Goal: Task Accomplishment & Management: Complete application form

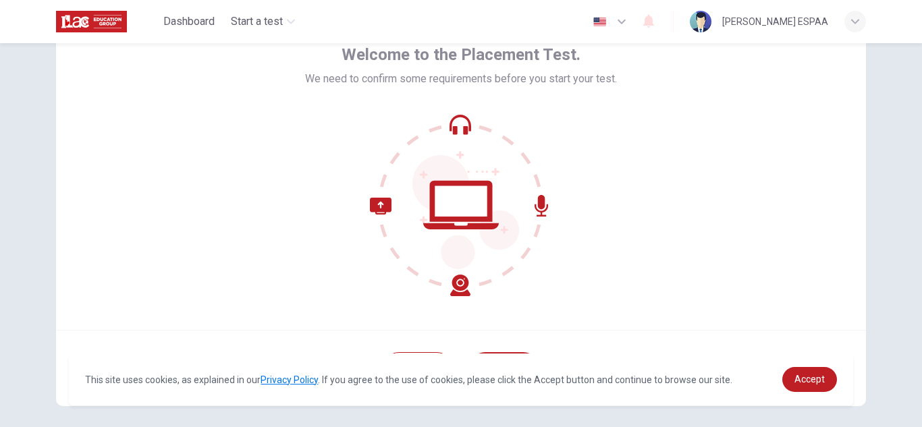
scroll to position [135, 0]
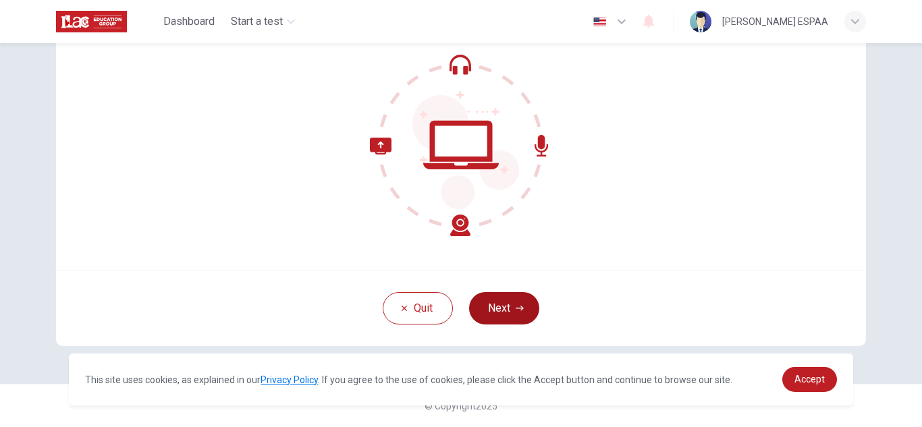
click at [523, 304] on button "Next" at bounding box center [504, 308] width 70 height 32
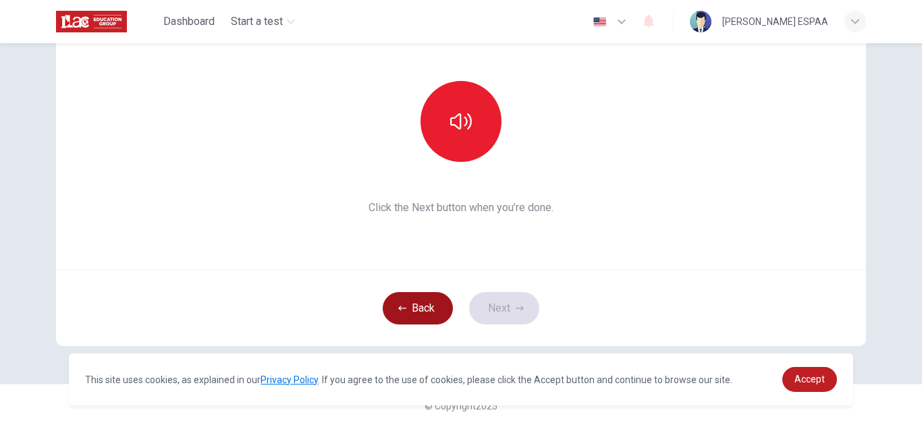
click at [415, 305] on button "Back" at bounding box center [418, 308] width 70 height 32
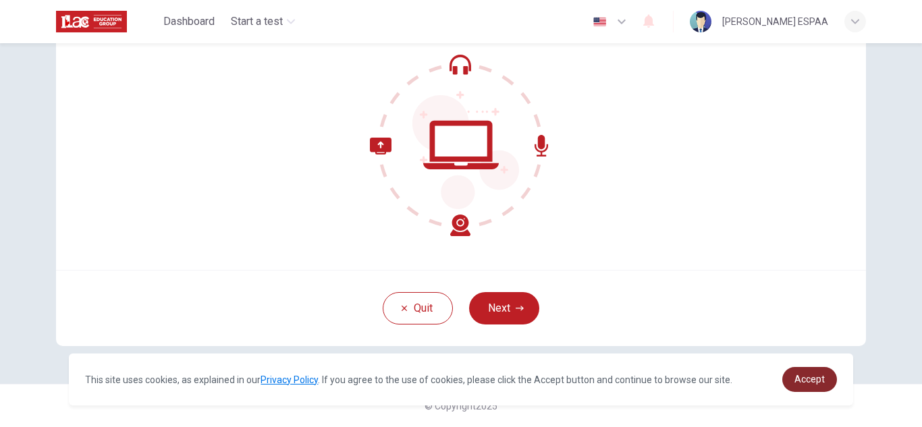
click at [815, 373] on link "Accept" at bounding box center [810, 379] width 55 height 25
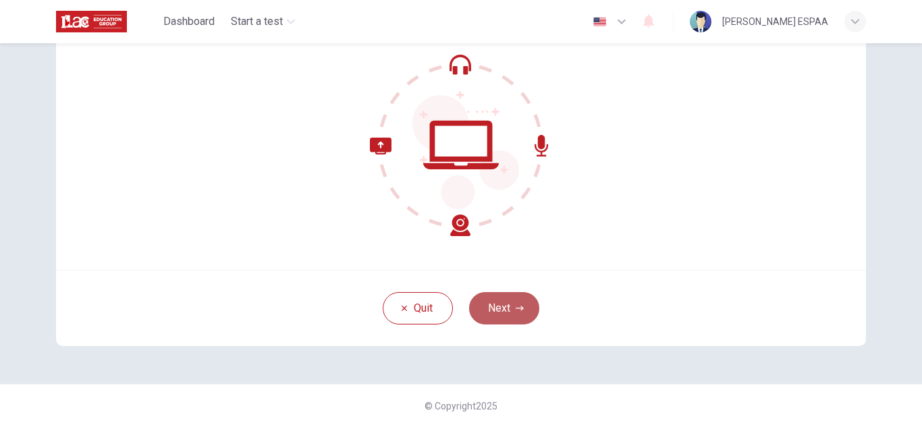
click at [510, 304] on button "Next" at bounding box center [504, 308] width 70 height 32
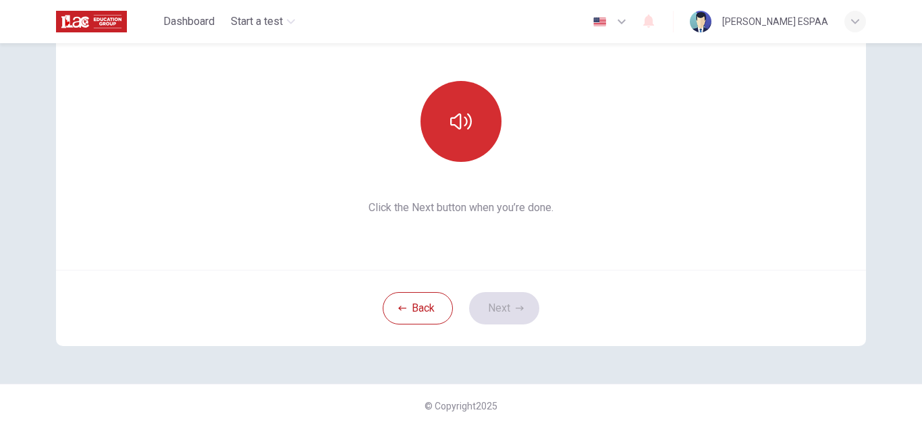
click at [464, 161] on button "button" at bounding box center [461, 121] width 81 height 81
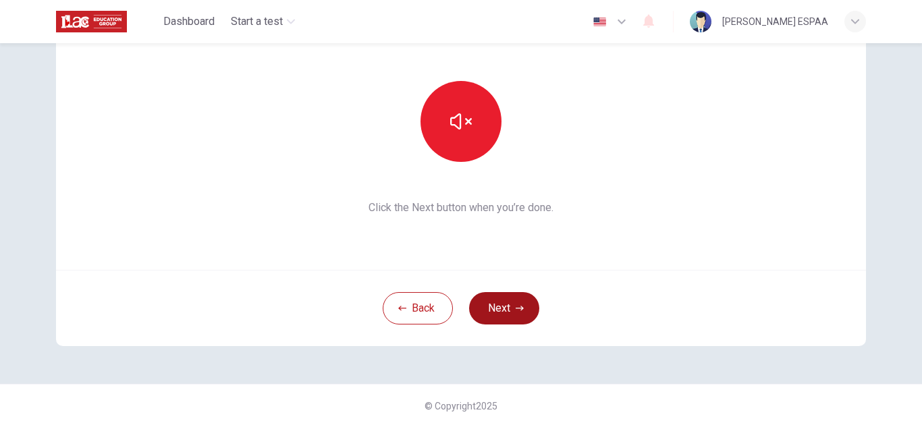
click at [502, 301] on button "Next" at bounding box center [504, 308] width 70 height 32
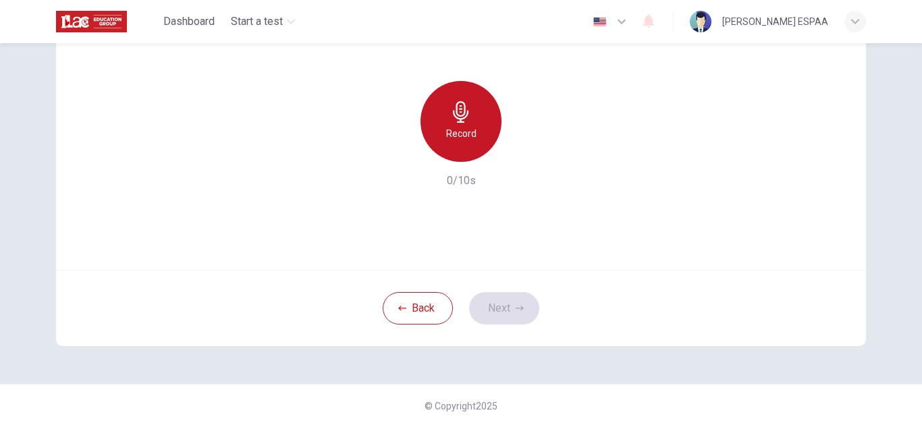
click at [471, 138] on h6 "Record" at bounding box center [461, 134] width 30 height 16
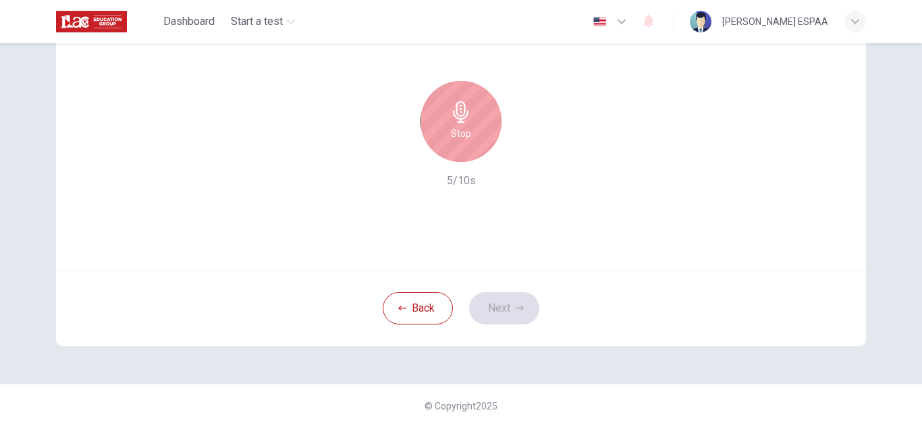
click at [471, 138] on div "Stop" at bounding box center [461, 121] width 81 height 81
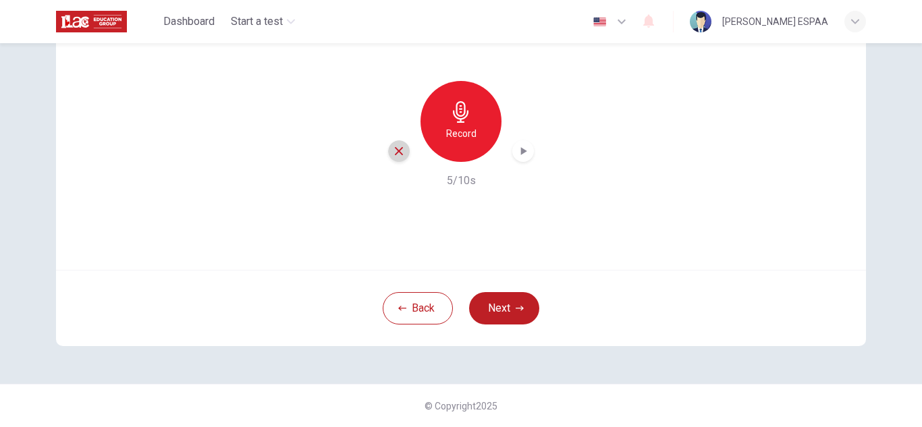
click at [400, 142] on div "button" at bounding box center [399, 151] width 22 height 22
click at [450, 108] on icon "button" at bounding box center [461, 112] width 22 height 22
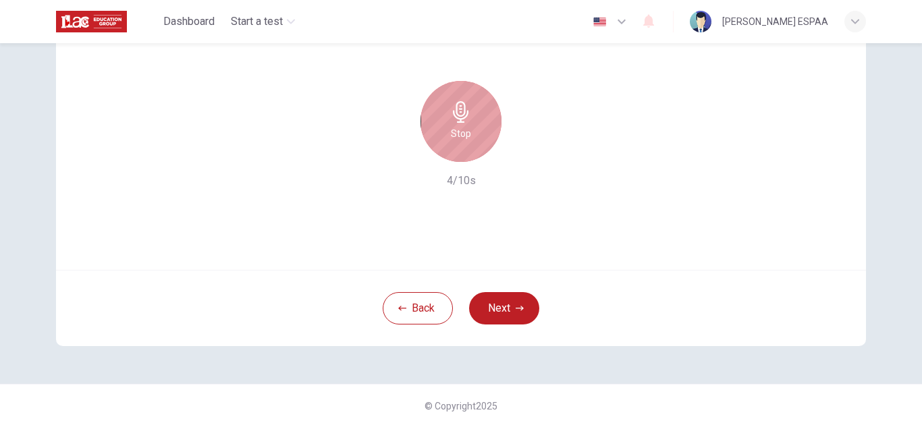
click at [450, 107] on icon "button" at bounding box center [461, 112] width 22 height 22
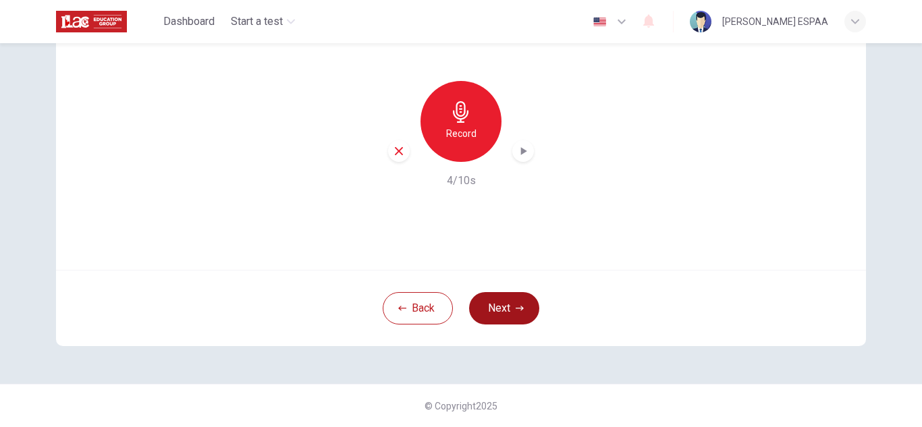
click at [506, 313] on button "Next" at bounding box center [504, 308] width 70 height 32
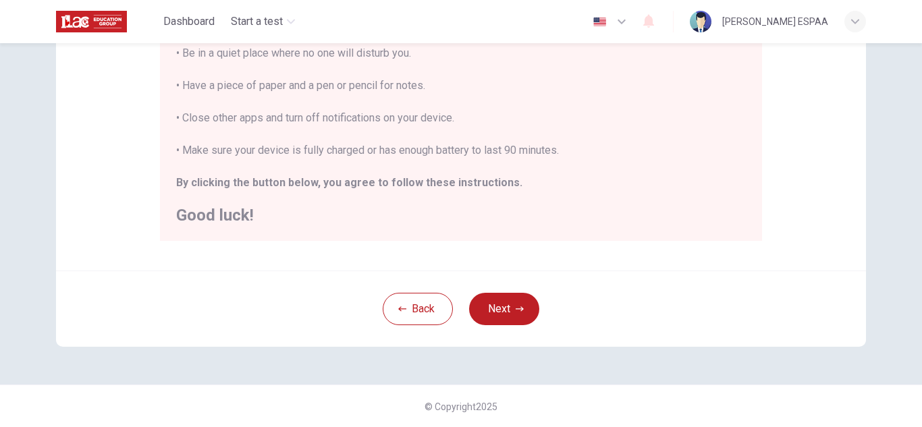
scroll to position [323, 0]
click at [849, 20] on div "button" at bounding box center [856, 22] width 22 height 22
click at [845, 427] on div at bounding box center [461, 427] width 922 height 0
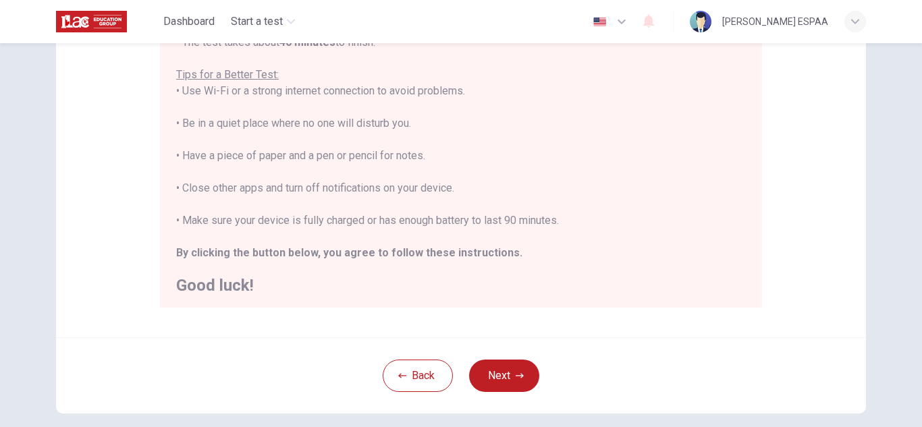
scroll to position [16, 0]
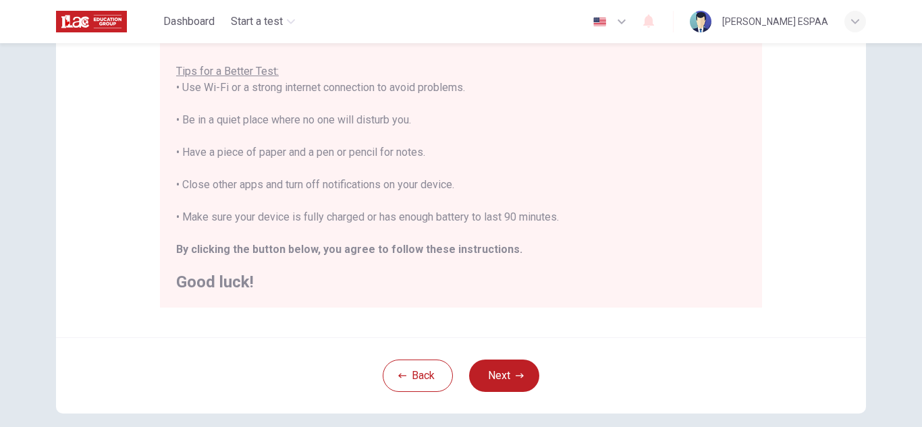
click at [592, 19] on img "button" at bounding box center [600, 22] width 17 height 10
click at [582, 427] on div at bounding box center [461, 427] width 922 height 0
click at [500, 373] on button "Next" at bounding box center [504, 376] width 70 height 32
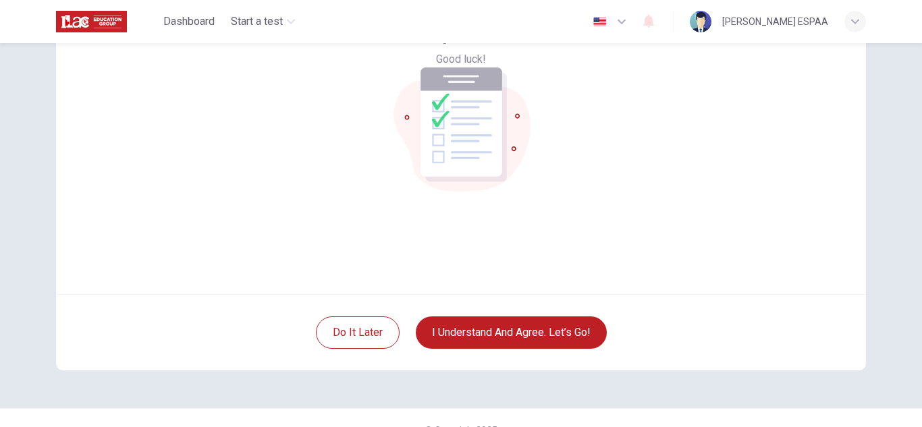
scroll to position [68, 0]
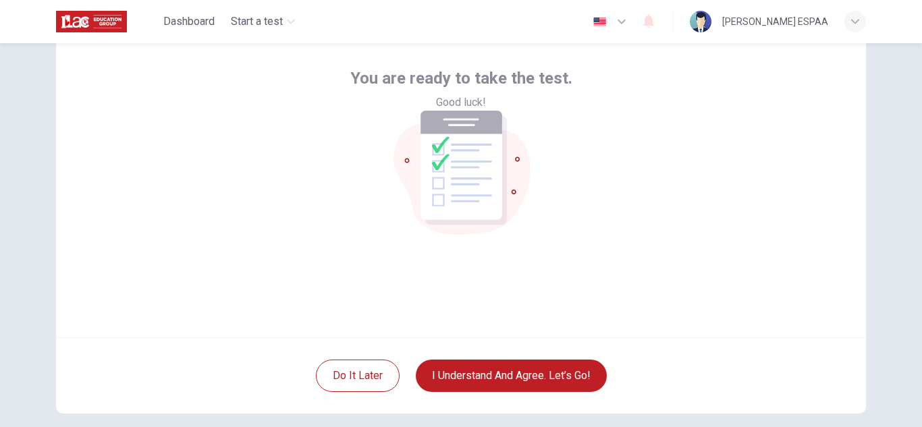
drag, startPoint x: 1, startPoint y: 131, endPoint x: 53, endPoint y: 117, distance: 53.7
click at [2, 131] on div "You are ready to take the test. Good luck! Do it later I understand and agree. …" at bounding box center [461, 235] width 922 height 384
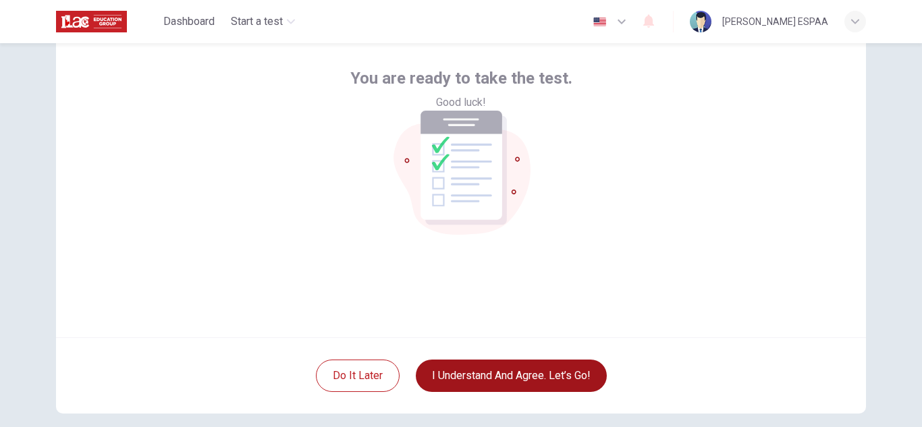
click at [480, 387] on button "I understand and agree. Let’s go!" at bounding box center [511, 376] width 191 height 32
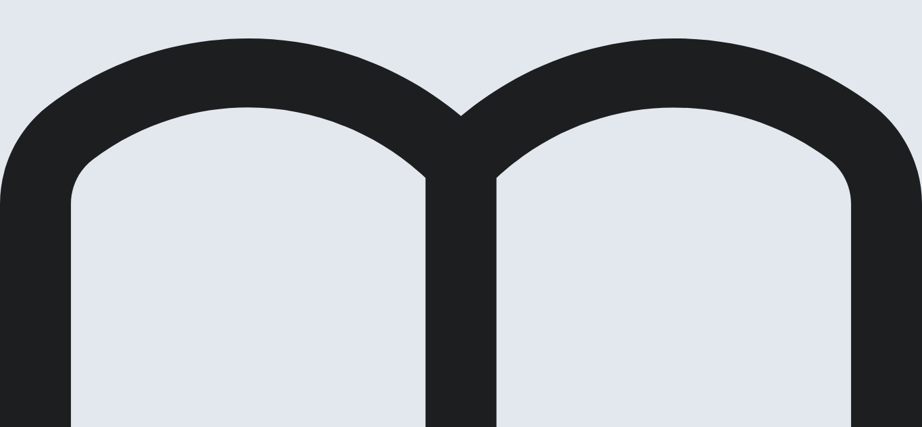
scroll to position [68, 0]
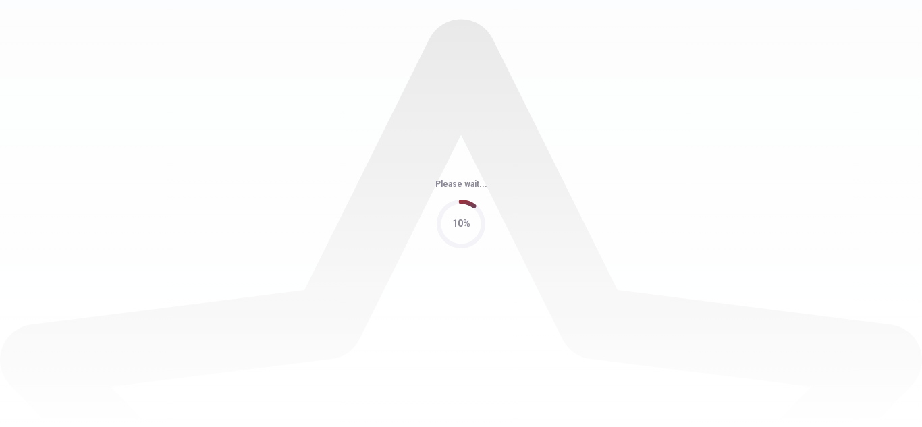
scroll to position [0, 0]
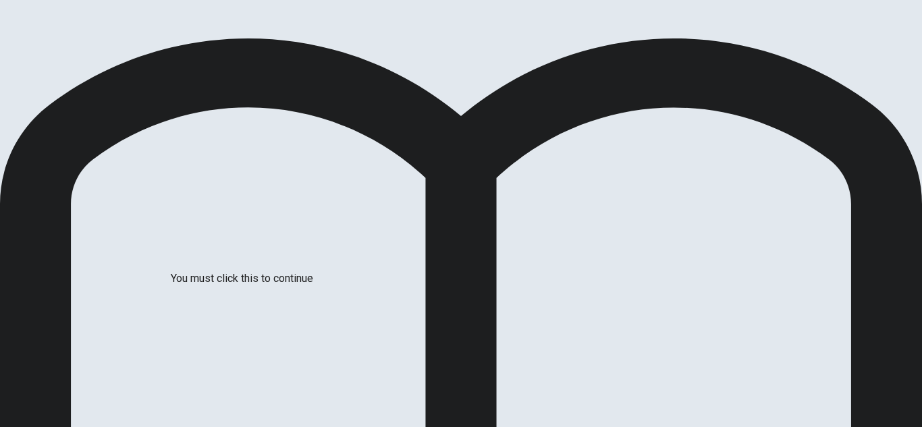
scroll to position [93, 0]
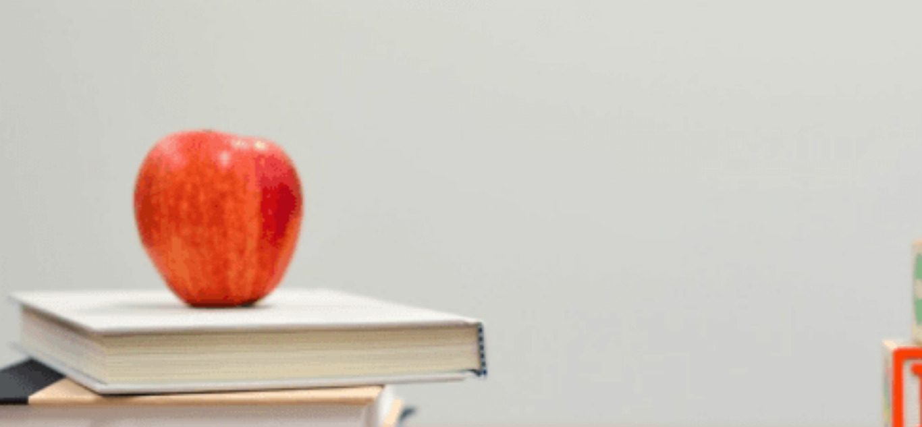
scroll to position [0, 0]
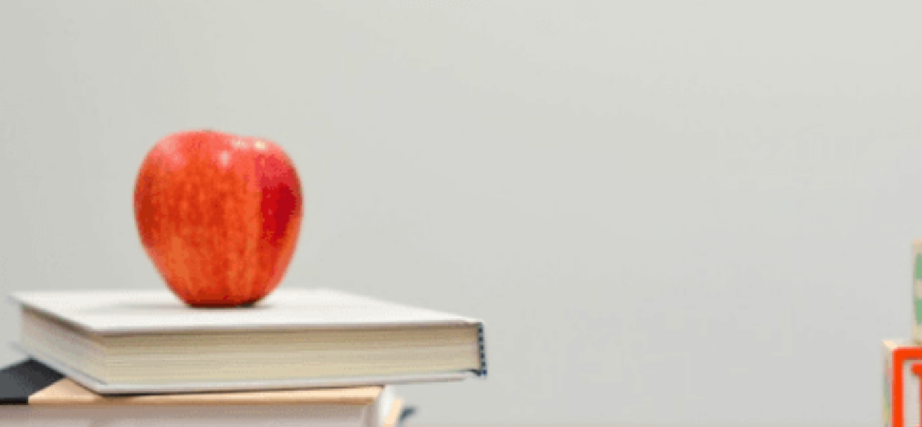
scroll to position [608, 0]
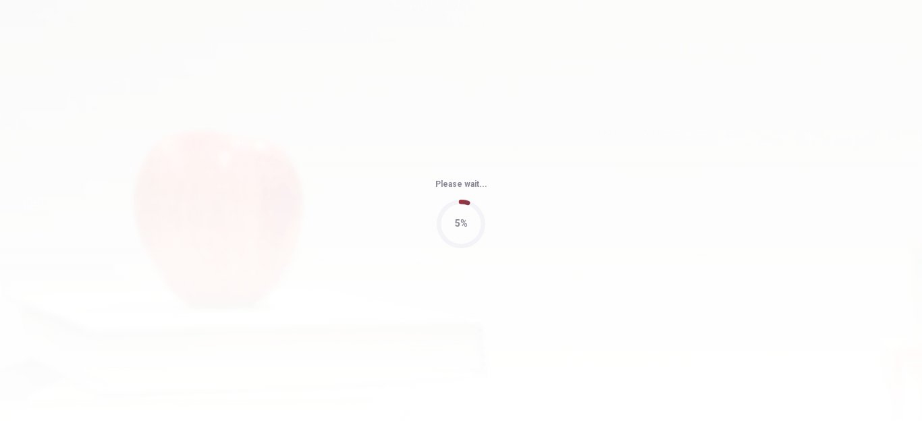
type input "56"
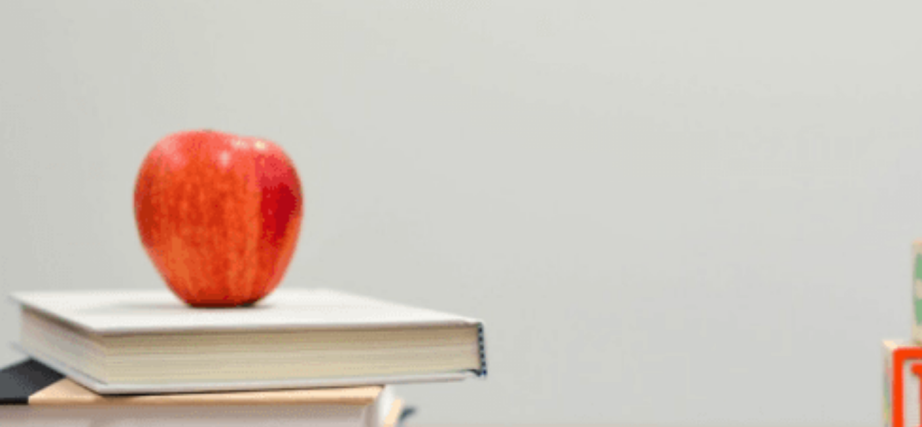
scroll to position [675, 0]
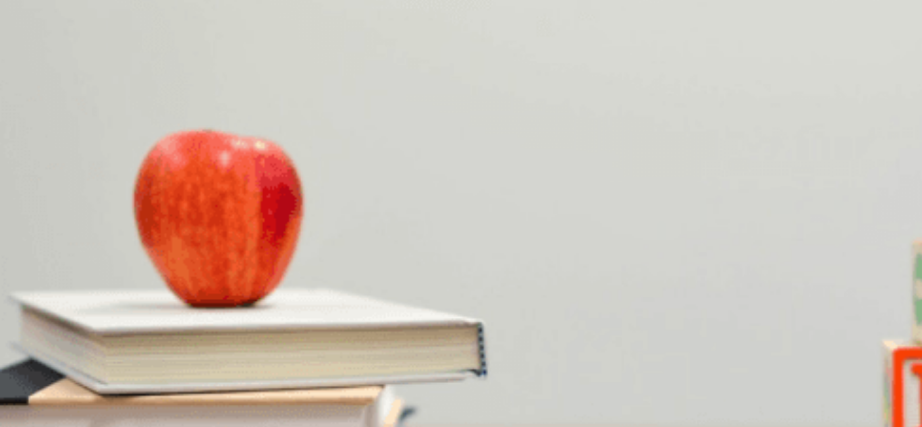
scroll to position [675, 0]
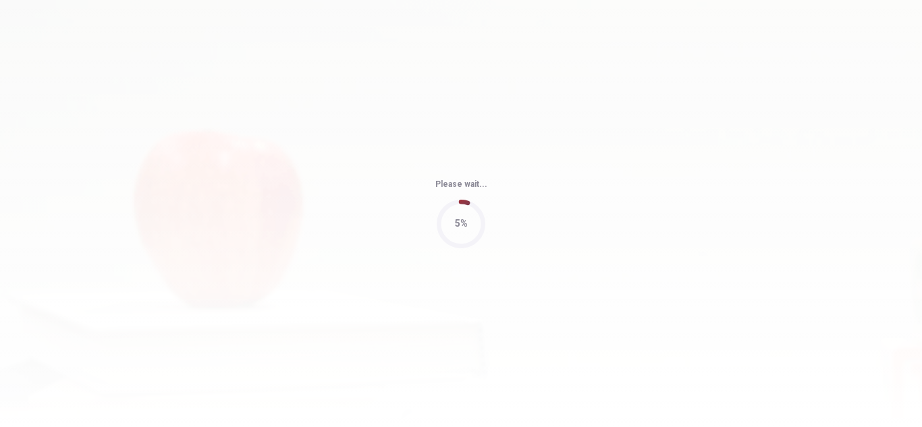
type input "58"
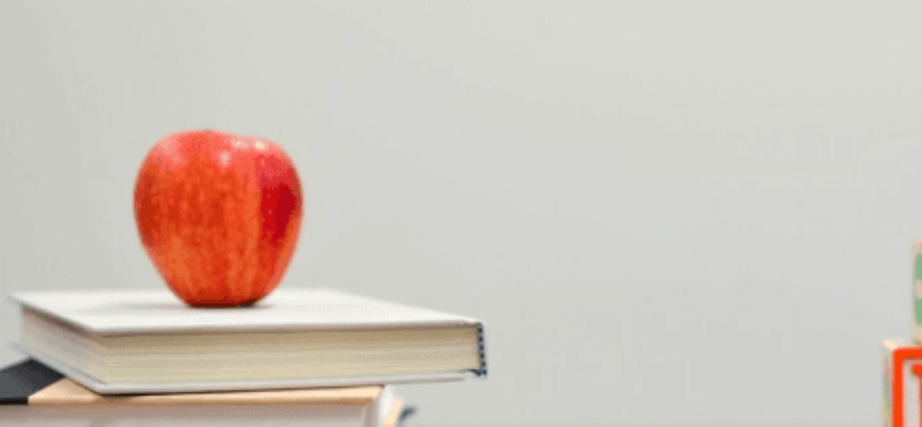
scroll to position [0, 0]
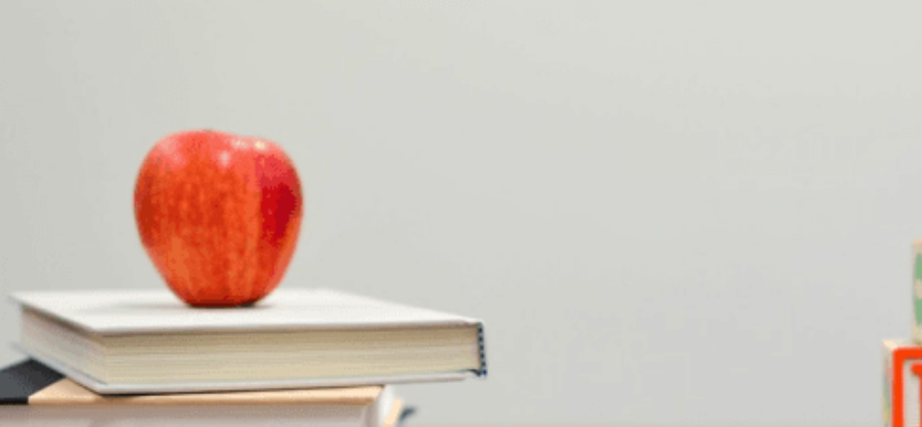
scroll to position [47, 0]
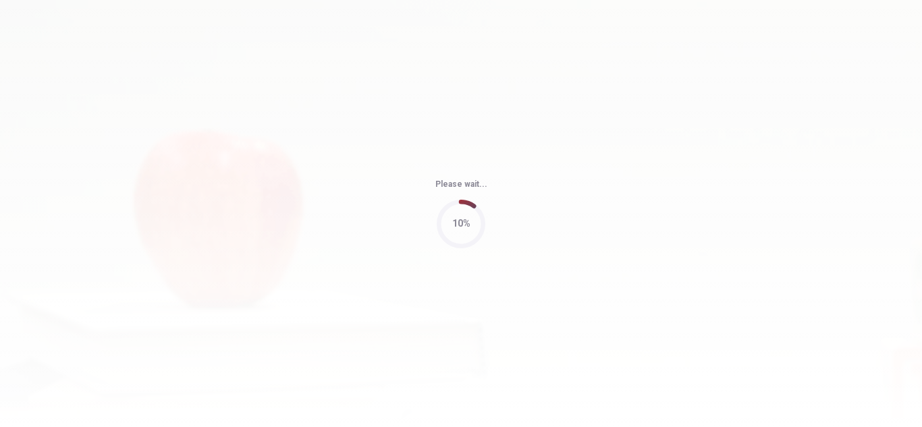
type input "66"
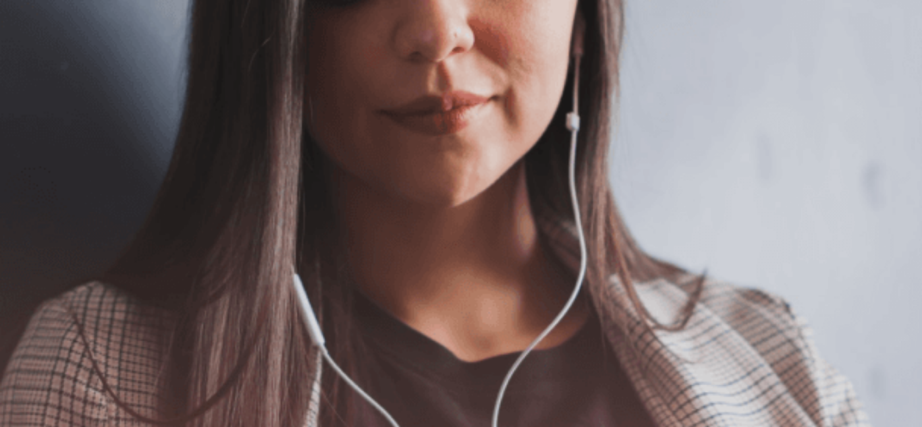
scroll to position [99, 0]
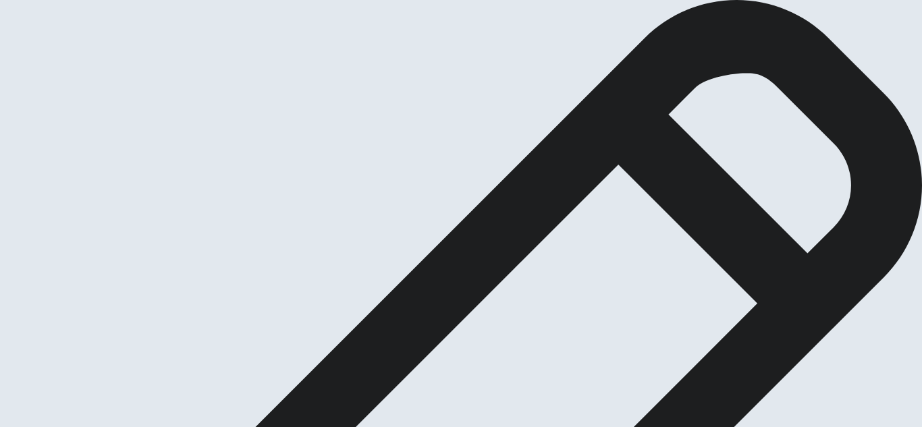
scroll to position [51, 0]
drag, startPoint x: 294, startPoint y: 304, endPoint x: 92, endPoint y: 290, distance: 202.4
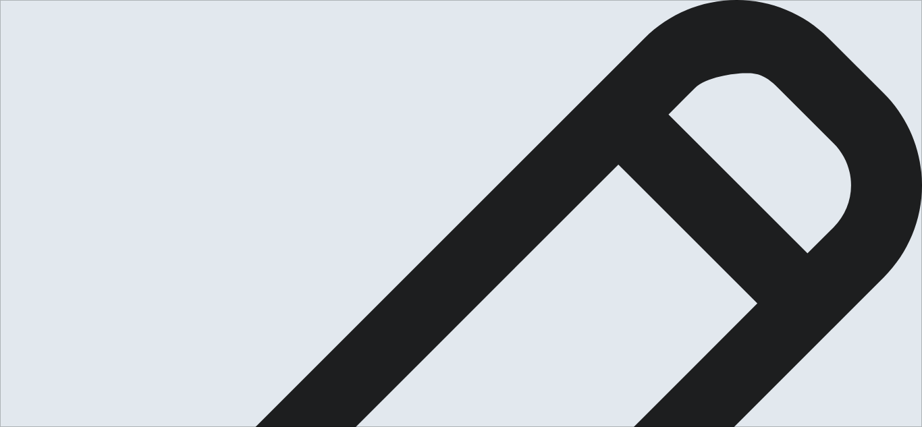
drag, startPoint x: 95, startPoint y: 278, endPoint x: 203, endPoint y: 274, distance: 108.1
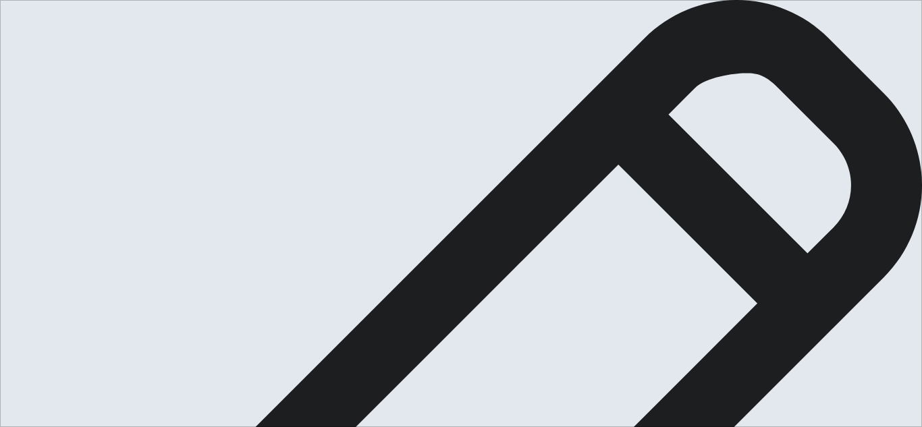
drag, startPoint x: 669, startPoint y: 211, endPoint x: 672, endPoint y: 201, distance: 10.0
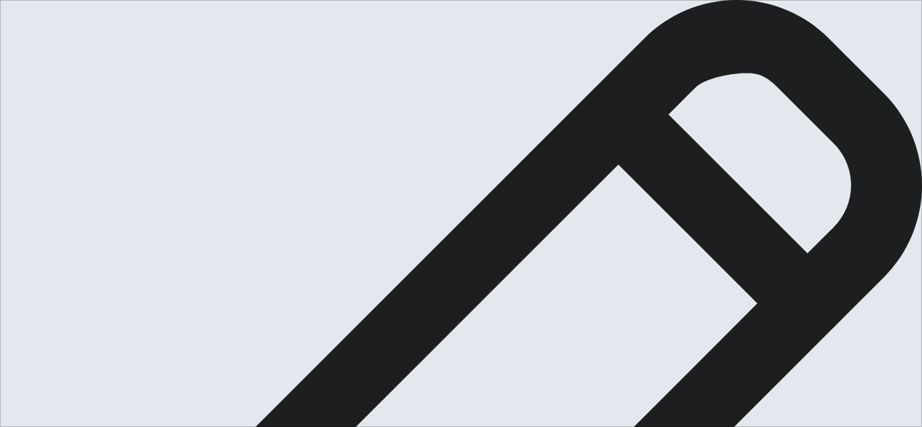
drag, startPoint x: 698, startPoint y: 307, endPoint x: 666, endPoint y: 311, distance: 32.6
drag, startPoint x: 799, startPoint y: 319, endPoint x: 793, endPoint y: 316, distance: 7.0
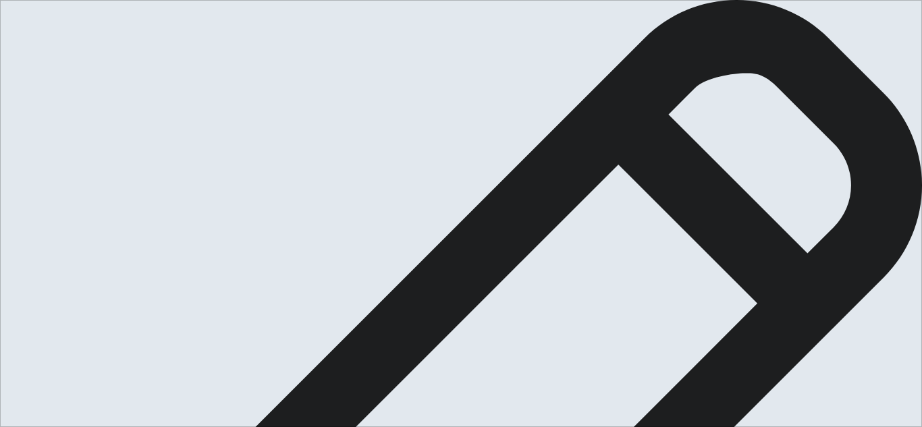
drag, startPoint x: 708, startPoint y: 221, endPoint x: 535, endPoint y: 228, distance: 173.0
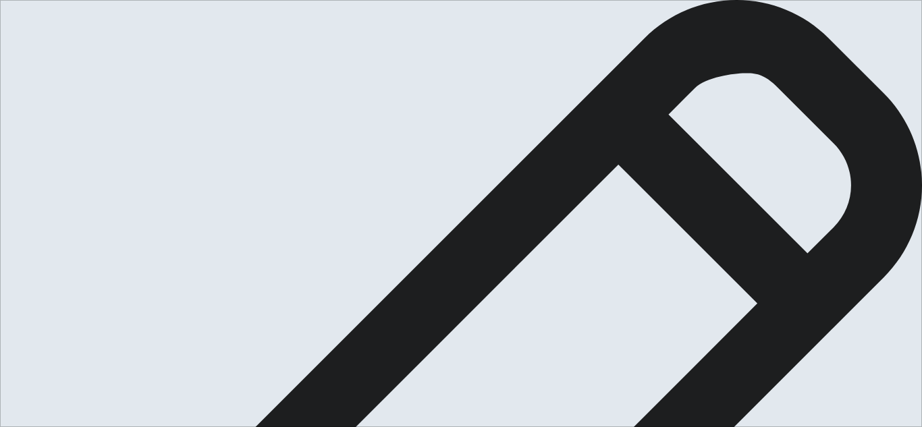
drag, startPoint x: 767, startPoint y: 221, endPoint x: 751, endPoint y: 228, distance: 17.3
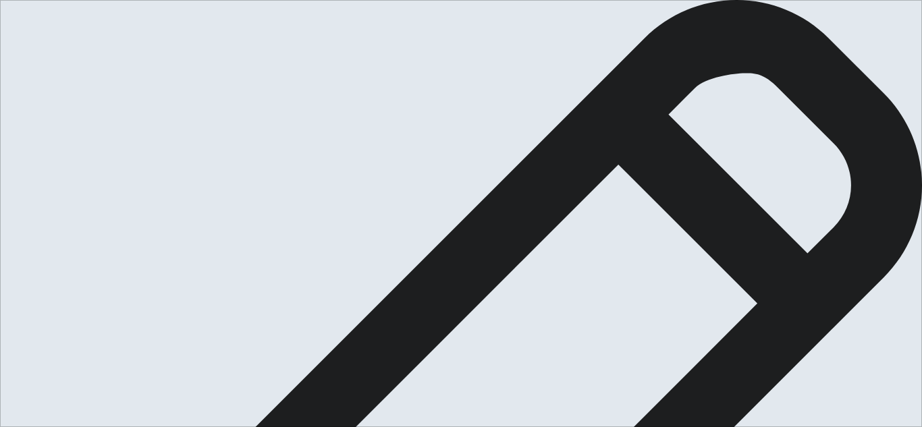
drag, startPoint x: 771, startPoint y: 221, endPoint x: 712, endPoint y: 225, distance: 58.9
drag, startPoint x: 533, startPoint y: 223, endPoint x: 474, endPoint y: 212, distance: 60.4
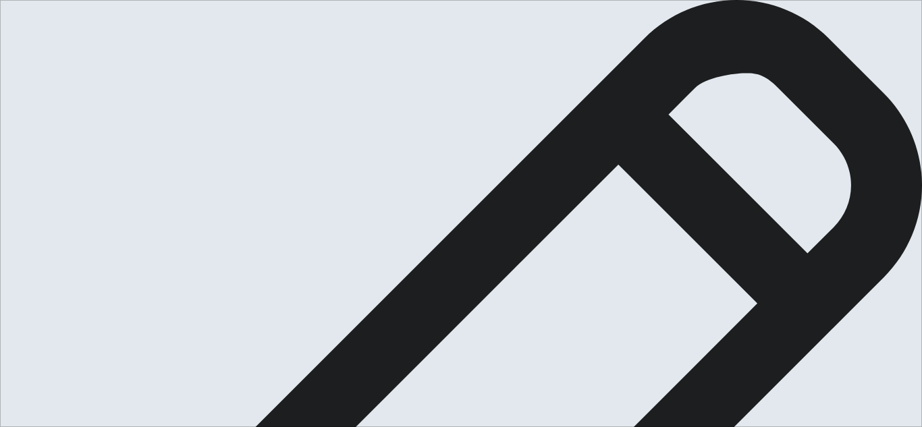
drag, startPoint x: 513, startPoint y: 177, endPoint x: 477, endPoint y: 174, distance: 35.9
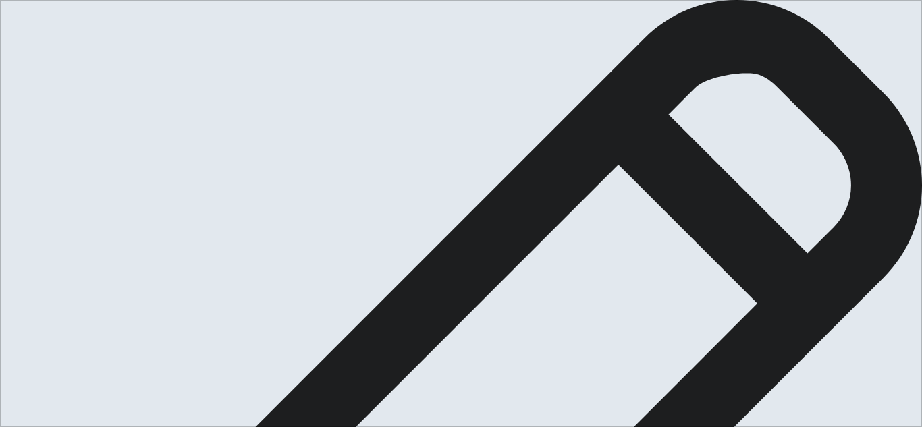
type textarea "One moment that changed my outlook of life was when I was a little child and my…"
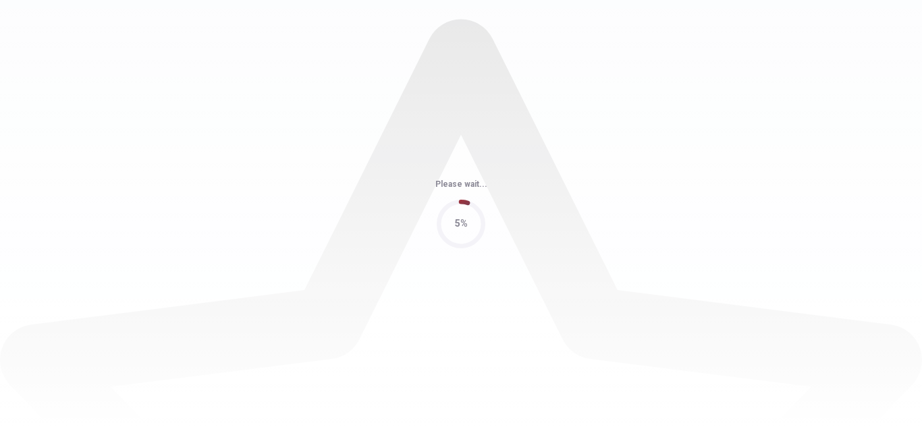
scroll to position [0, 0]
